Goal: Task Accomplishment & Management: Manage account settings

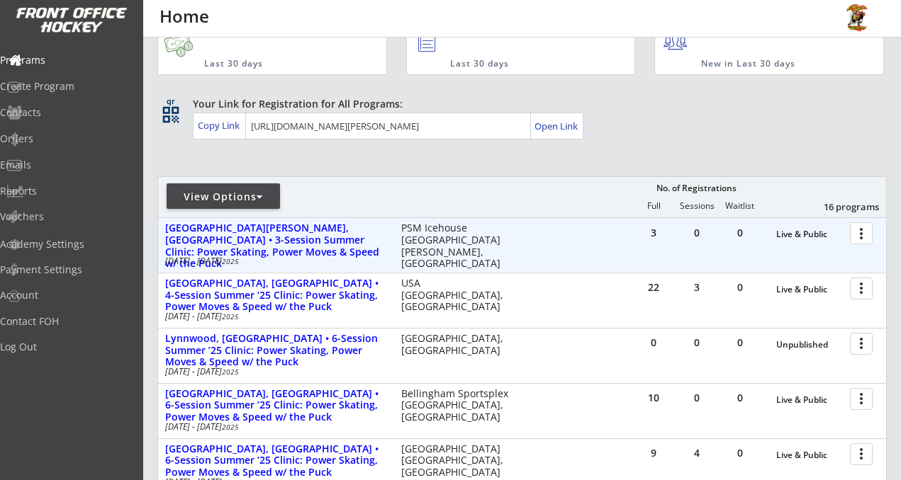
scroll to position [50, 0]
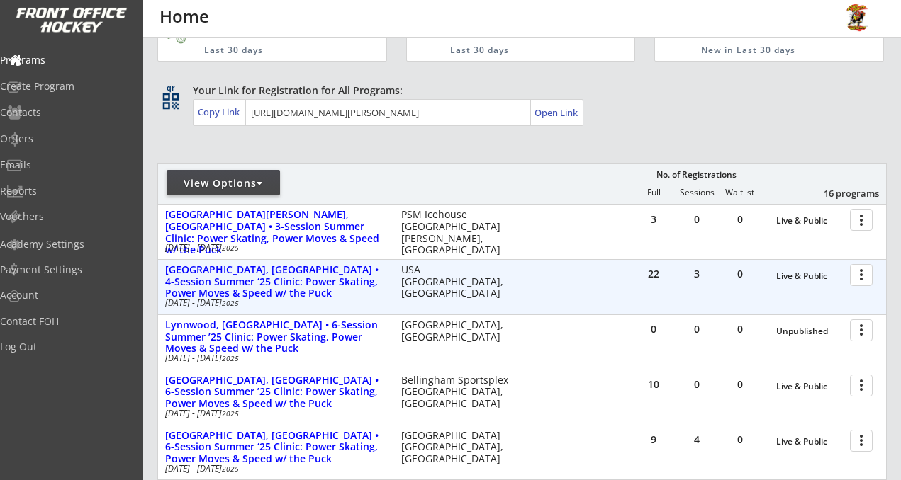
click at [862, 272] on div at bounding box center [863, 274] width 25 height 25
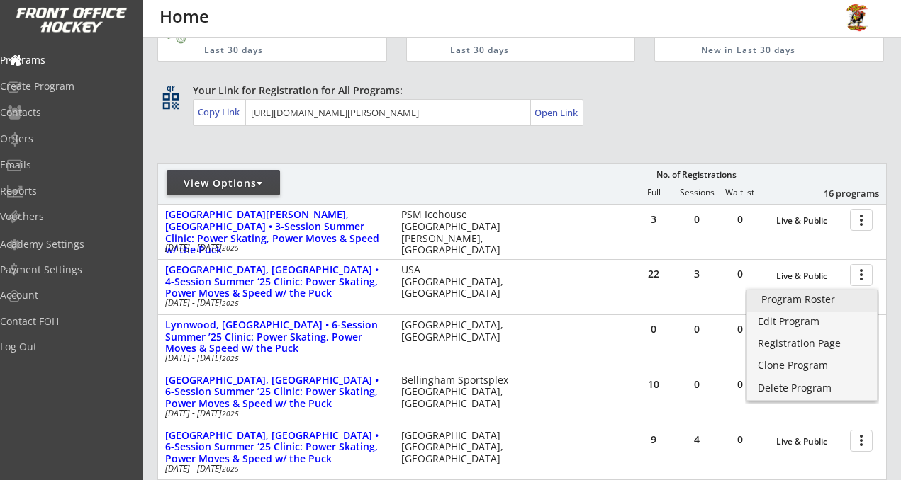
click at [778, 299] on div "Program Roster" at bounding box center [811, 300] width 101 height 10
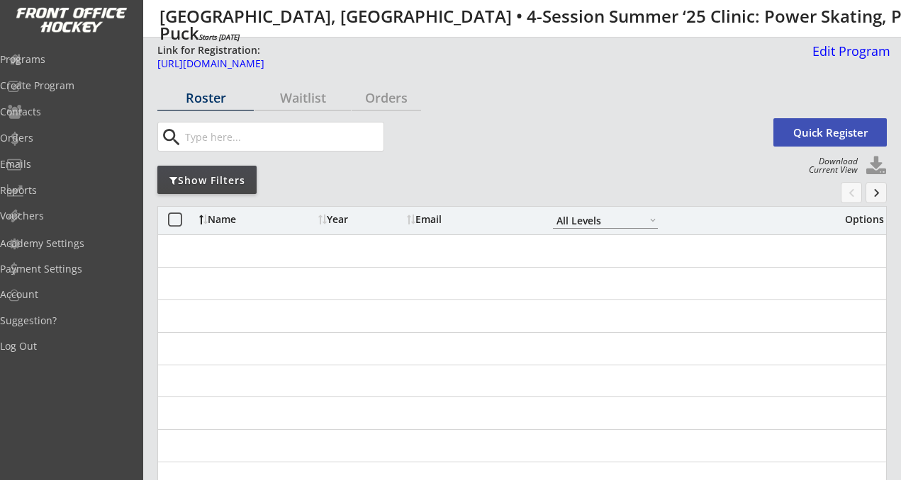
select select ""All Levels""
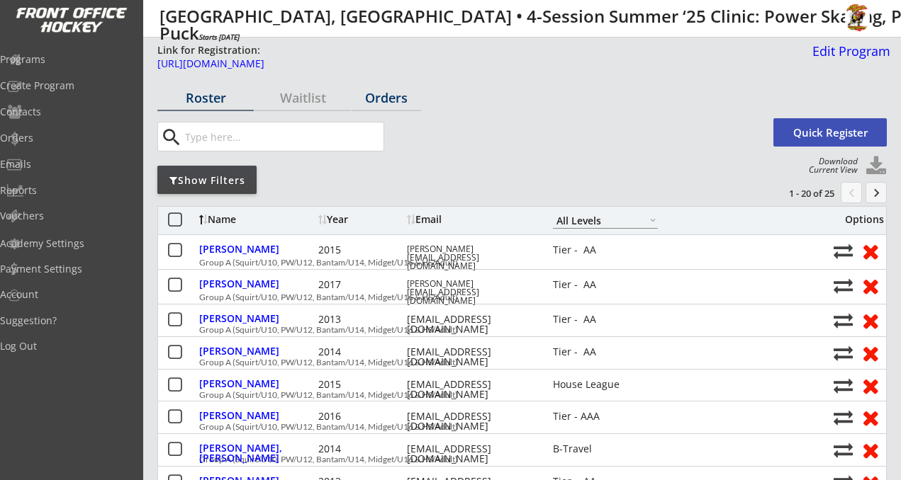
click at [383, 101] on div "Orders" at bounding box center [385, 97] width 69 height 13
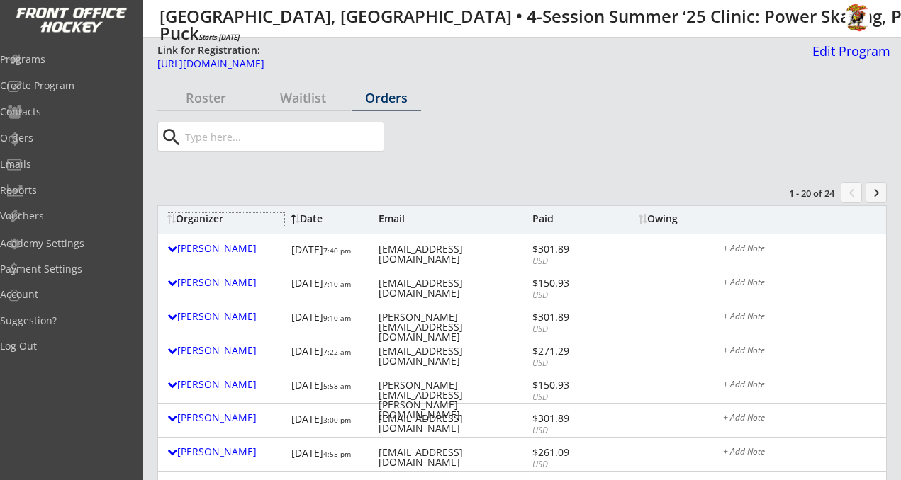
click at [219, 221] on div "Organizer" at bounding box center [225, 219] width 117 height 10
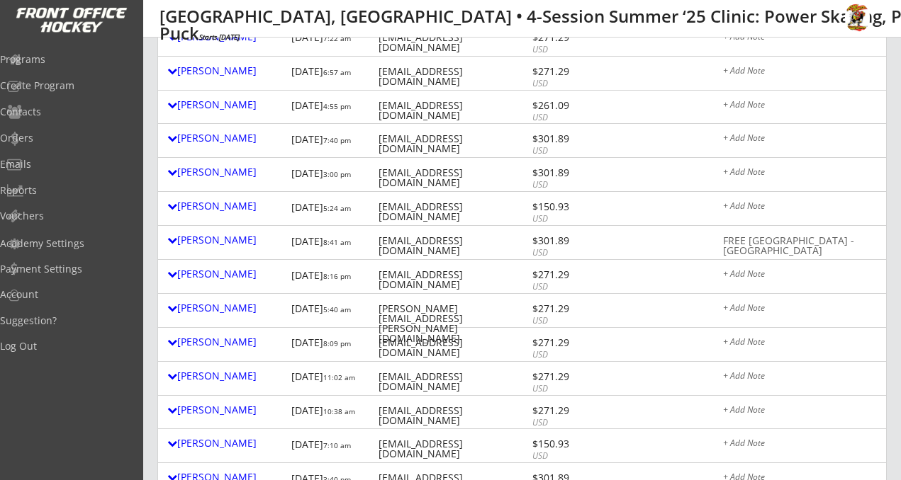
scroll to position [286, 0]
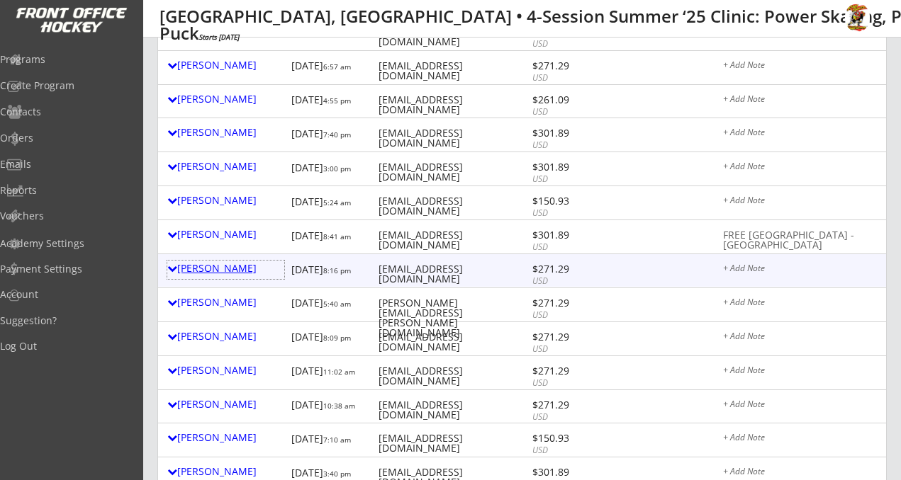
click at [213, 274] on div "[PERSON_NAME]" at bounding box center [225, 269] width 117 height 10
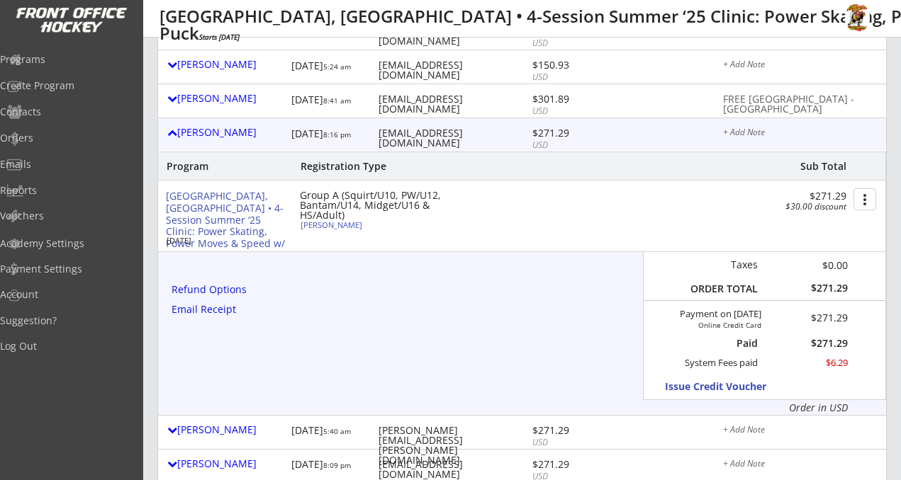
scroll to position [428, 0]
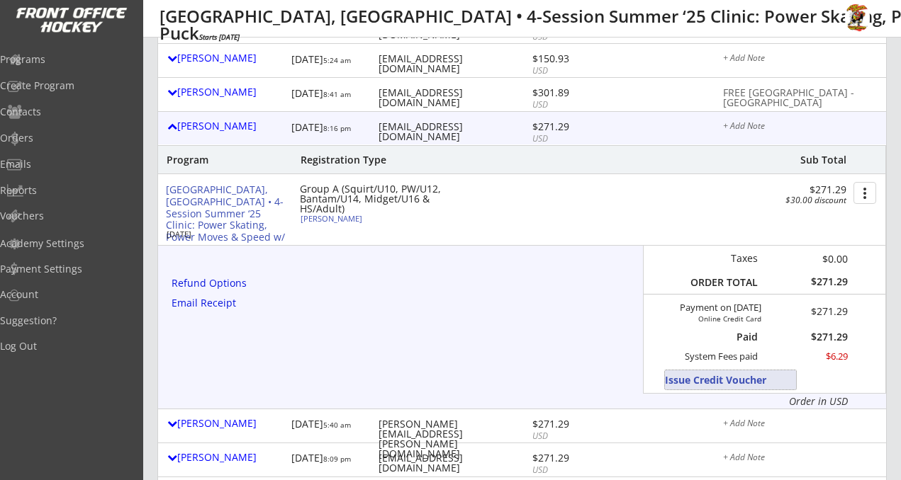
click at [687, 383] on button "Issue Credit Voucher" at bounding box center [730, 380] width 131 height 19
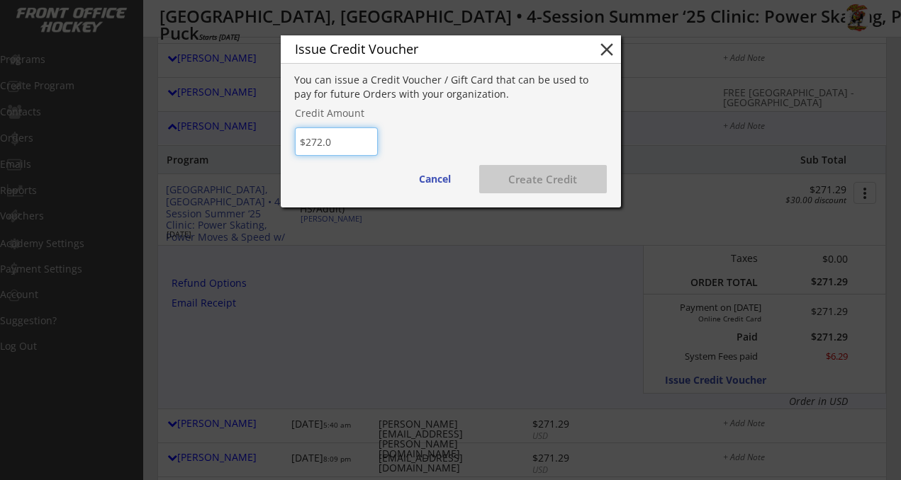
type input "$272.00"
click at [532, 172] on button "Create Credit" at bounding box center [543, 179] width 128 height 28
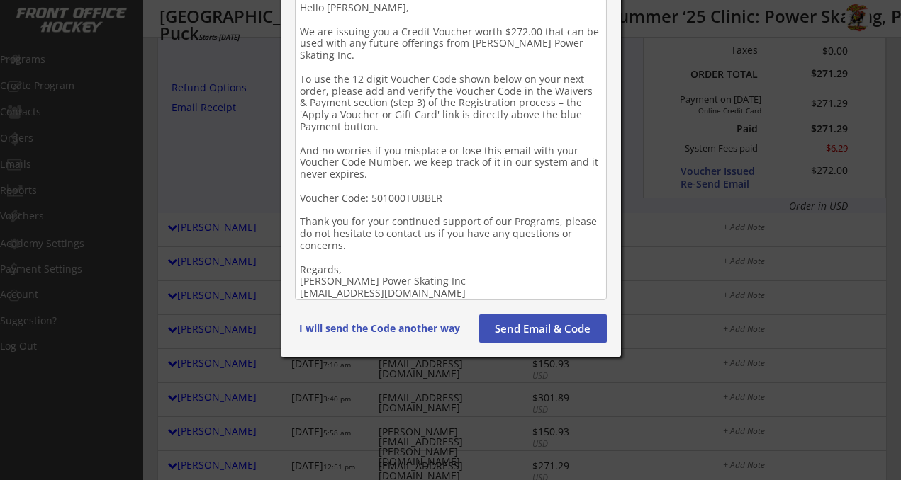
scroll to position [678, 0]
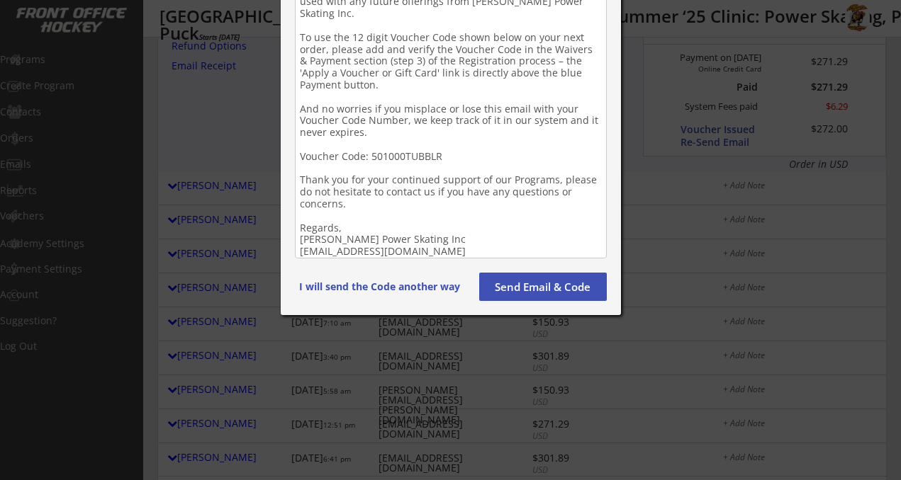
click at [529, 287] on button "Send Email & Code" at bounding box center [543, 287] width 128 height 28
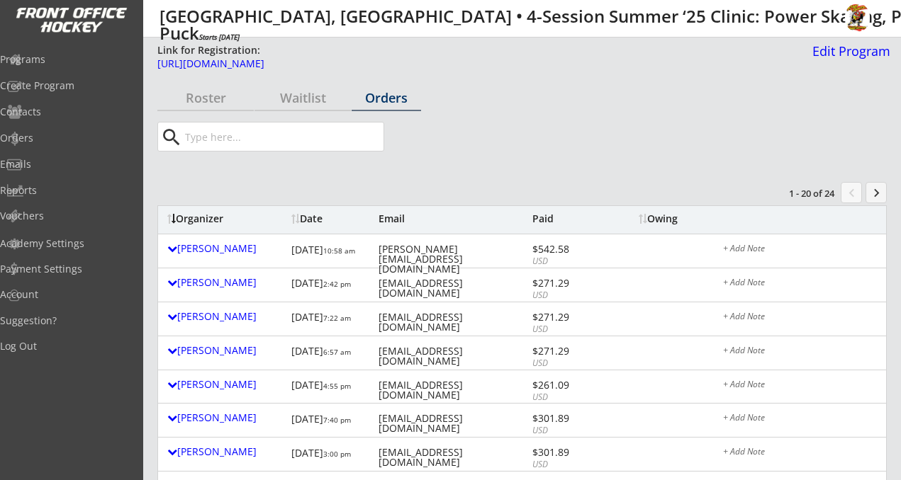
scroll to position [-1, 0]
click at [208, 98] on div "Roster" at bounding box center [205, 97] width 96 height 13
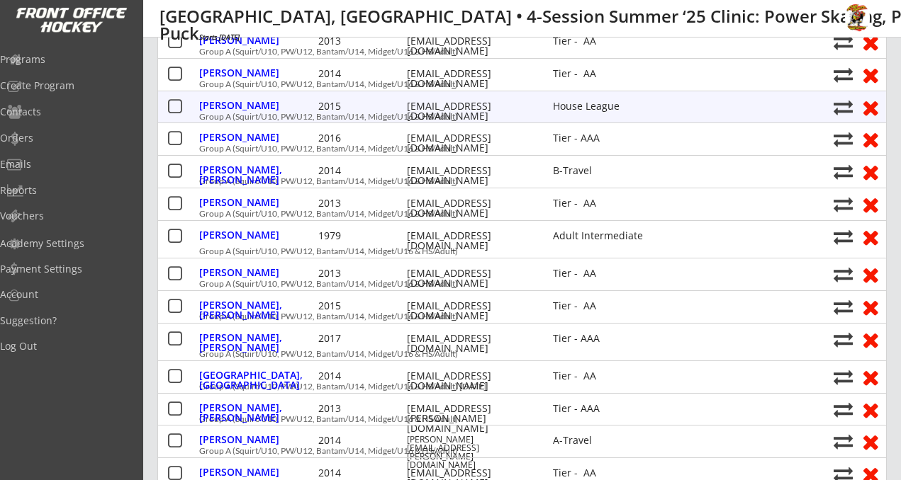
scroll to position [266, 0]
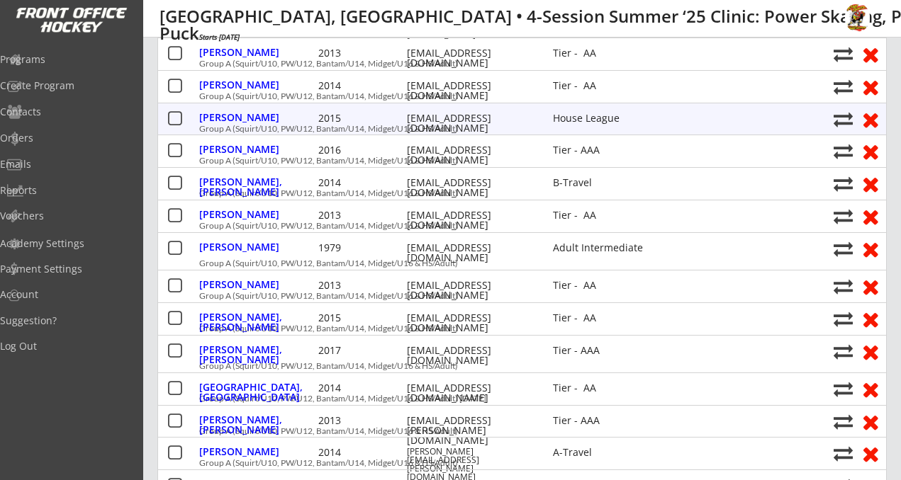
click at [870, 119] on button at bounding box center [870, 119] width 26 height 22
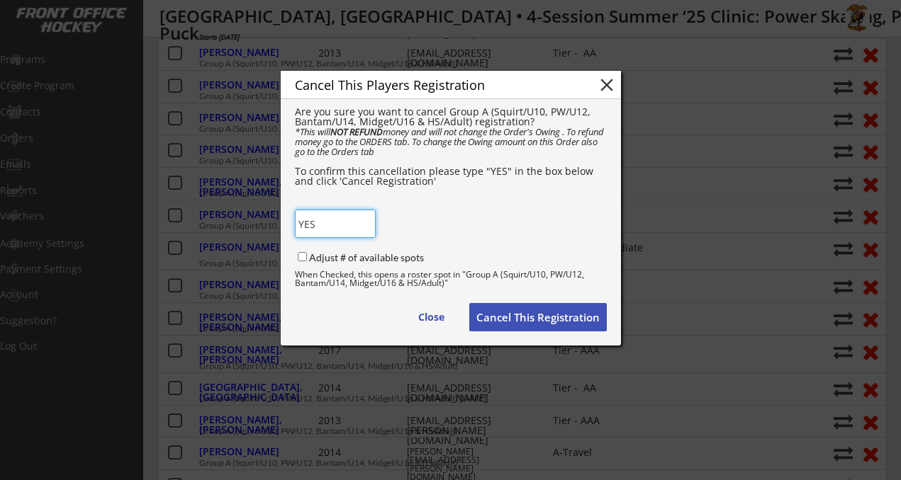
type input "YES"
click at [303, 258] on input "Adjust # of available spots" at bounding box center [302, 256] width 9 height 9
checkbox input "true"
click at [527, 319] on button "Cancel This Registration" at bounding box center [537, 317] width 137 height 28
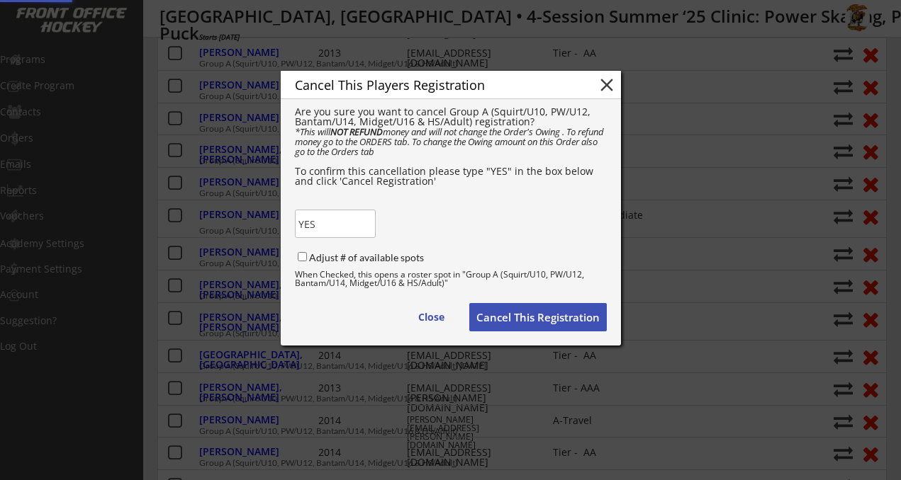
checkbox input "false"
